Goal: Task Accomplishment & Management: Manage account settings

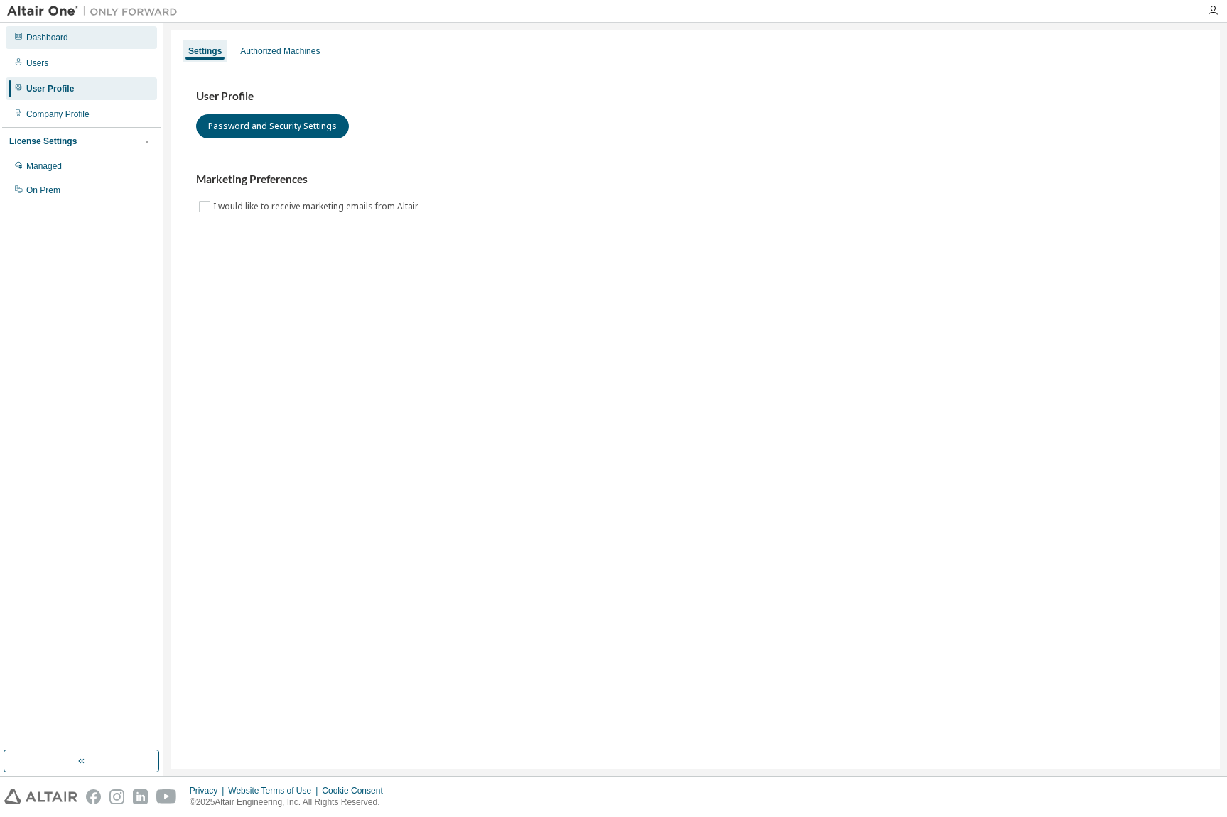
click at [48, 40] on div "Dashboard" at bounding box center [47, 37] width 42 height 11
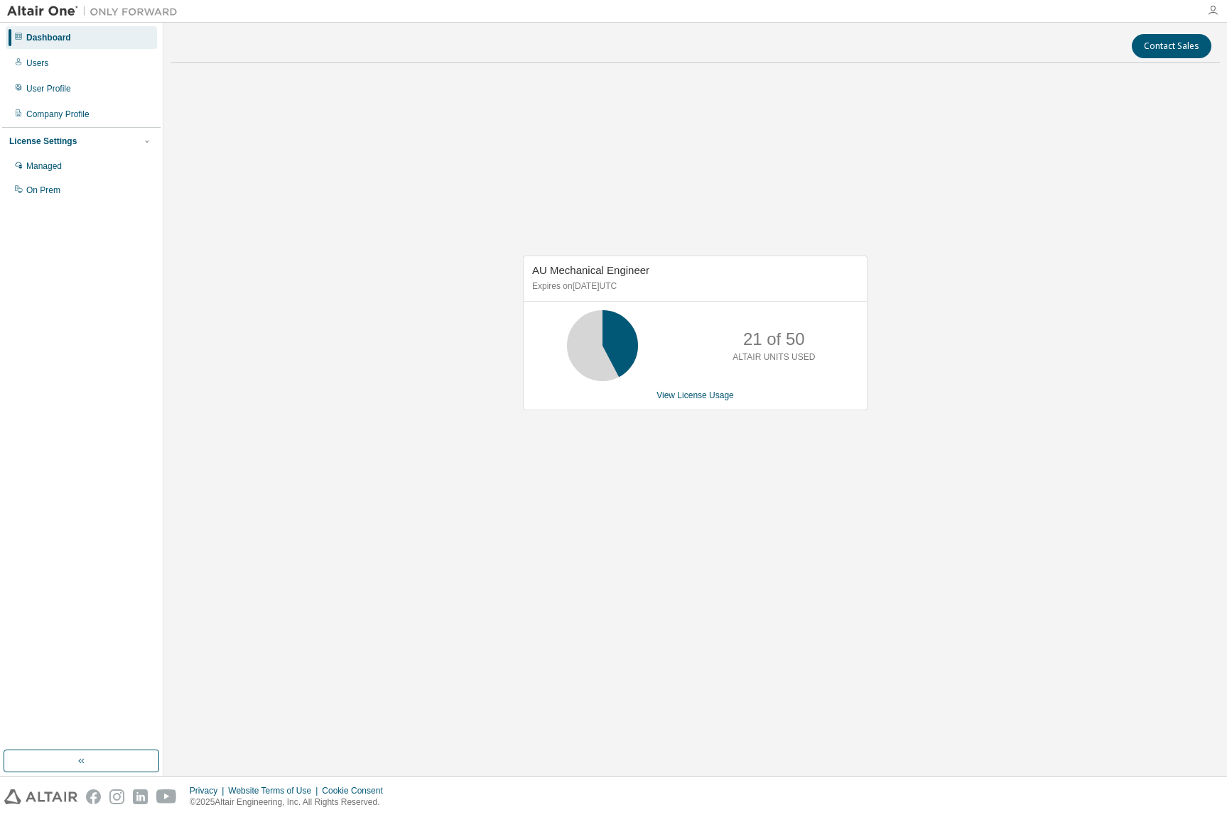
click at [1211, 10] on icon "button" at bounding box center [1212, 10] width 11 height 11
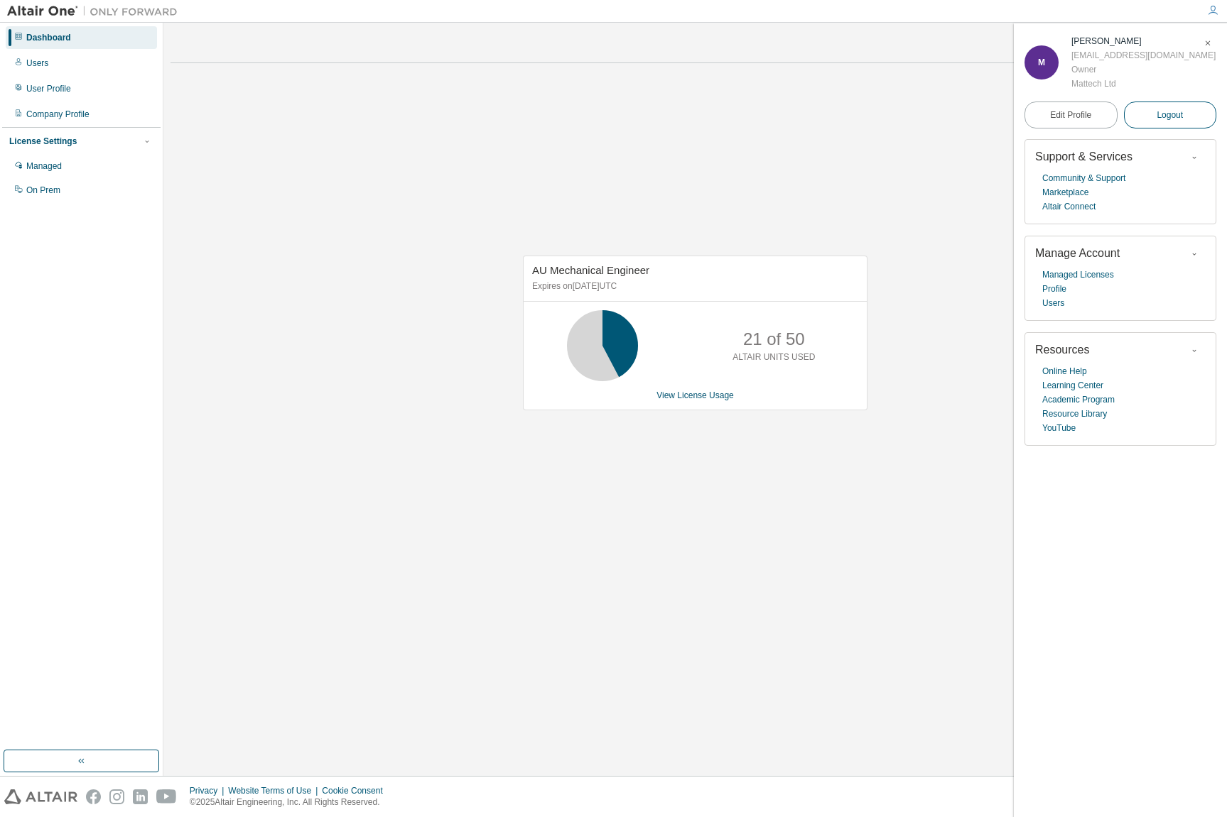
click at [1175, 113] on span "Logout" at bounding box center [1169, 115] width 26 height 14
